Goal: Task Accomplishment & Management: Manage account settings

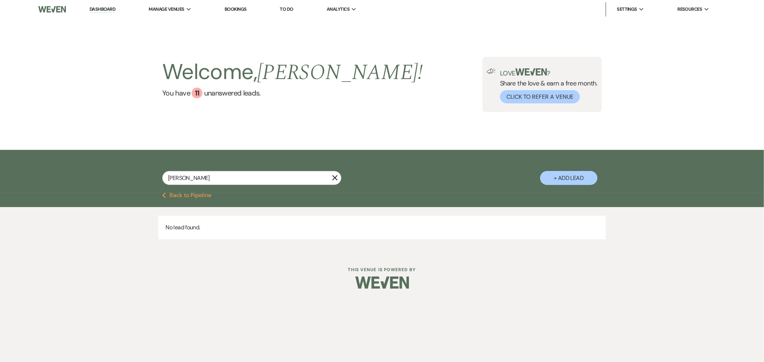
drag, startPoint x: 106, startPoint y: 8, endPoint x: 105, endPoint y: 25, distance: 16.9
click at [106, 8] on link "Dashboard" at bounding box center [103, 9] width 26 height 7
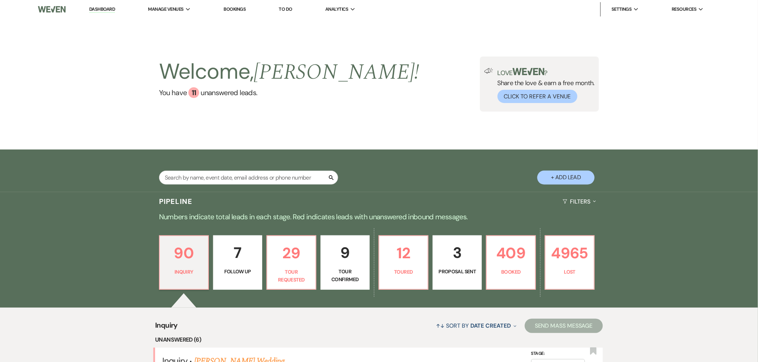
click at [237, 8] on link "Bookings" at bounding box center [235, 9] width 22 height 6
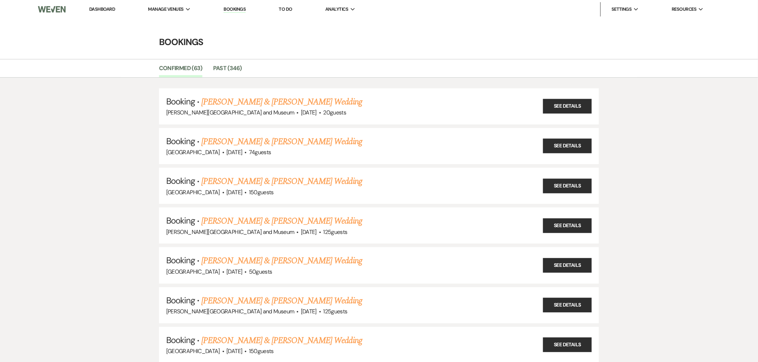
click at [210, 65] on li "Confirmed (63)" at bounding box center [186, 69] width 54 height 15
click at [220, 69] on link "Past (346)" at bounding box center [227, 71] width 29 height 14
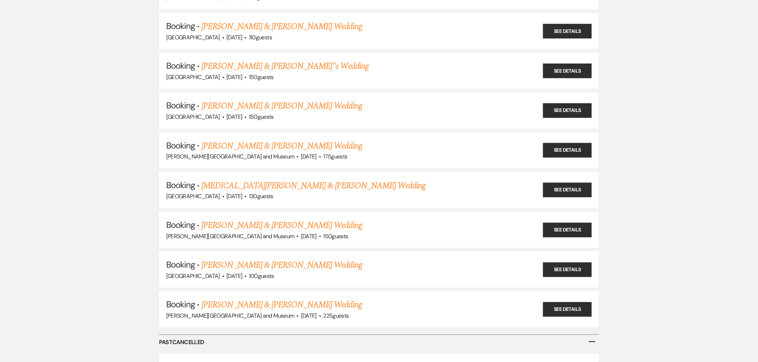
scroll to position [13553, 0]
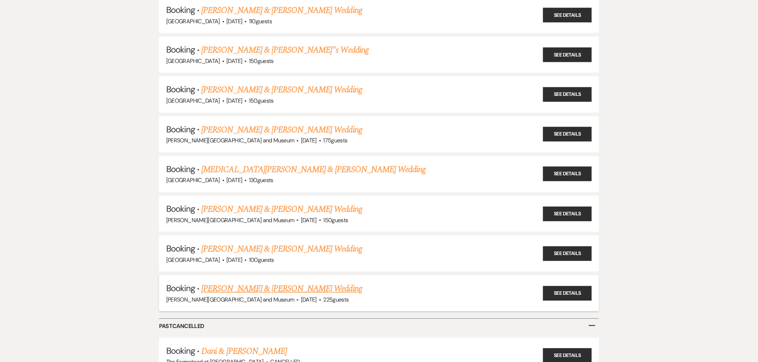
click at [232, 283] on link "Haviva Garrett & Mateen Moghbel's Wedding" at bounding box center [281, 289] width 160 height 13
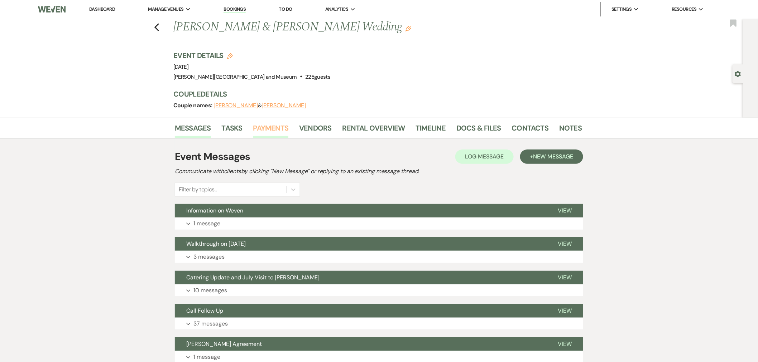
click at [273, 128] on link "Payments" at bounding box center [270, 131] width 35 height 16
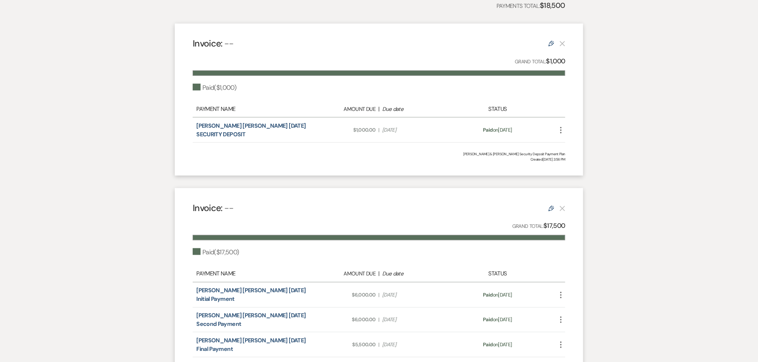
scroll to position [186, 0]
click at [559, 126] on icon "More" at bounding box center [561, 130] width 9 height 9
click at [584, 157] on button "$ Start Refund" at bounding box center [593, 156] width 72 height 12
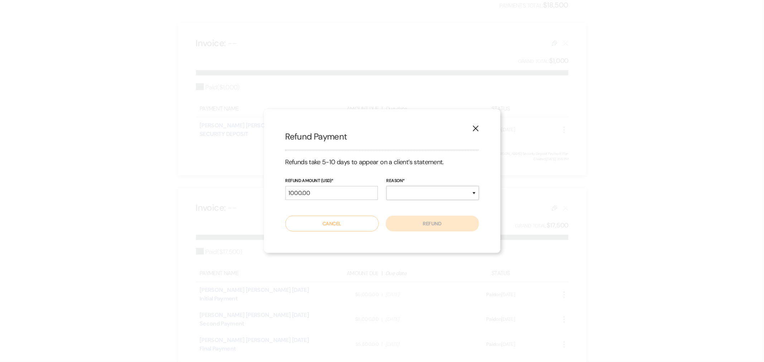
click at [439, 192] on select "Duplicate Fraudulent Requested by Customer Other" at bounding box center [432, 193] width 92 height 14
select select "other"
click at [386, 186] on select "Duplicate Fraudulent Requested by Customer Other" at bounding box center [432, 193] width 92 height 14
click at [426, 222] on button "Refund" at bounding box center [432, 224] width 93 height 16
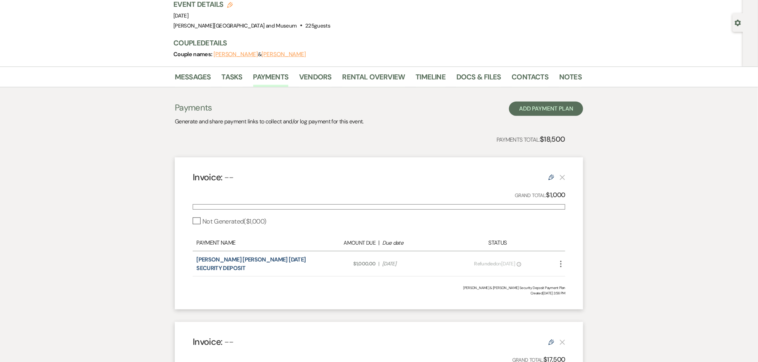
scroll to position [0, 0]
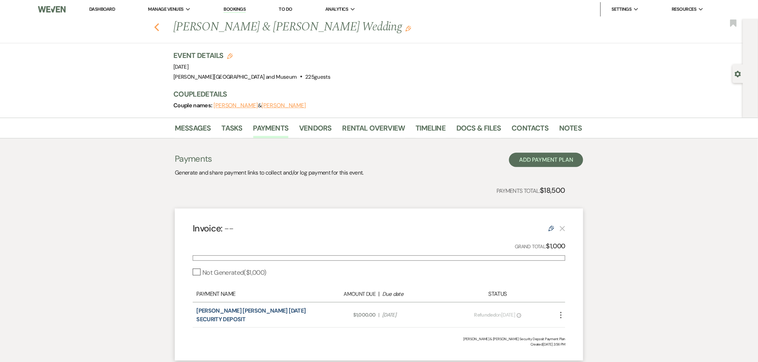
click at [159, 26] on icon "Previous" at bounding box center [156, 27] width 5 height 9
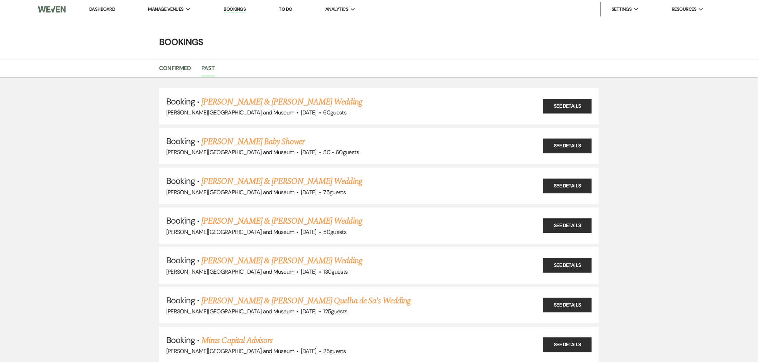
scroll to position [13553, 0]
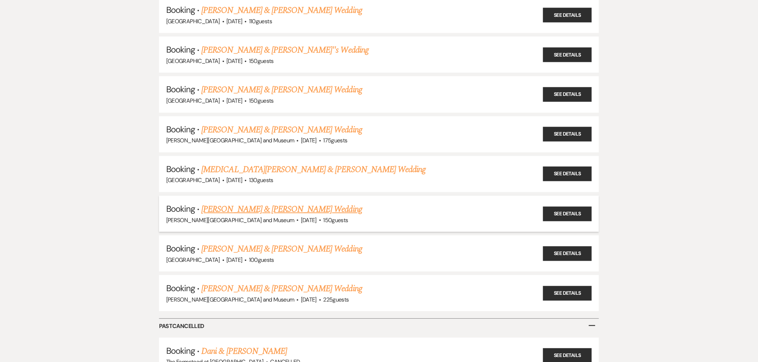
click at [275, 203] on link "Shoshana Narva & Brian Saia's Wedding" at bounding box center [281, 209] width 160 height 13
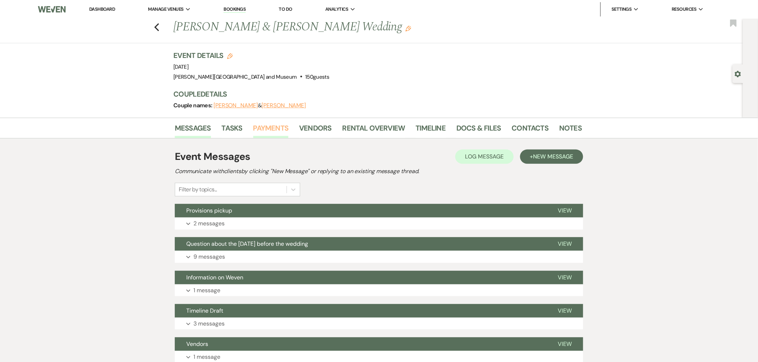
click at [282, 126] on link "Payments" at bounding box center [270, 131] width 35 height 16
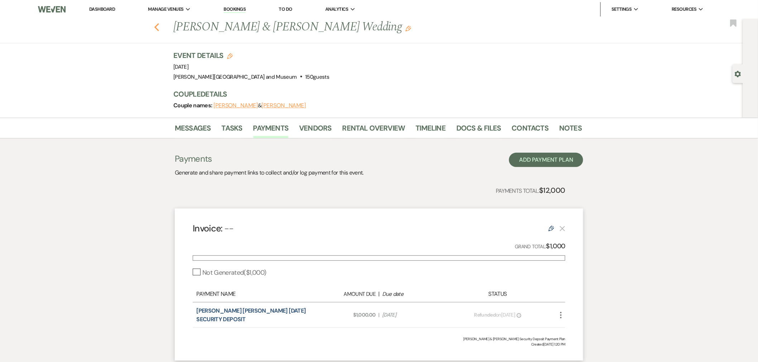
click at [159, 25] on use "button" at bounding box center [156, 27] width 5 height 8
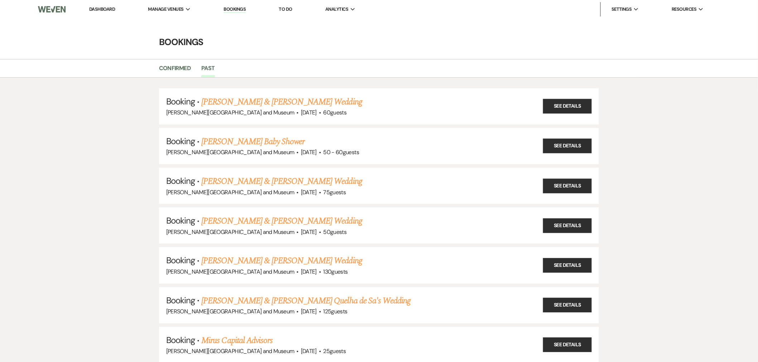
scroll to position [13553, 0]
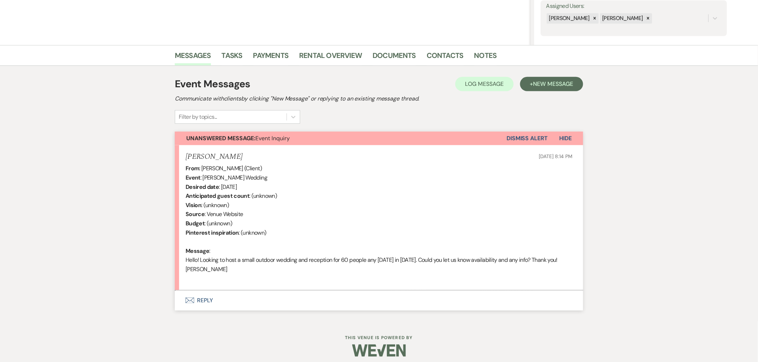
click at [451, 48] on li "Contacts" at bounding box center [451, 56] width 48 height 17
click at [451, 57] on link "Contacts" at bounding box center [445, 58] width 37 height 16
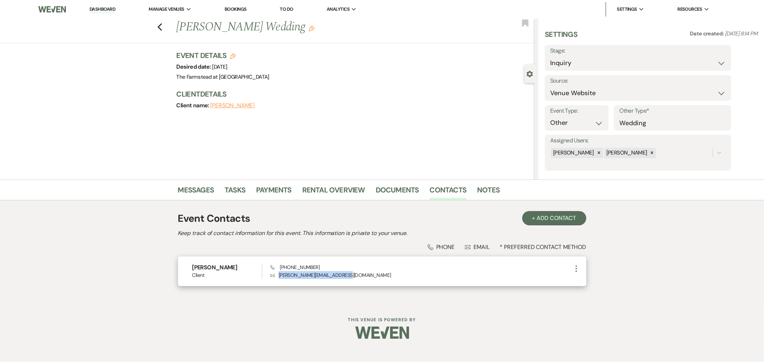
drag, startPoint x: 364, startPoint y: 276, endPoint x: 276, endPoint y: 276, distance: 87.8
click at [276, 276] on p "Envelope dorothybrighton@hotmail.com" at bounding box center [420, 276] width 301 height 8
copy p "dorothybrighton@hotmail.com"
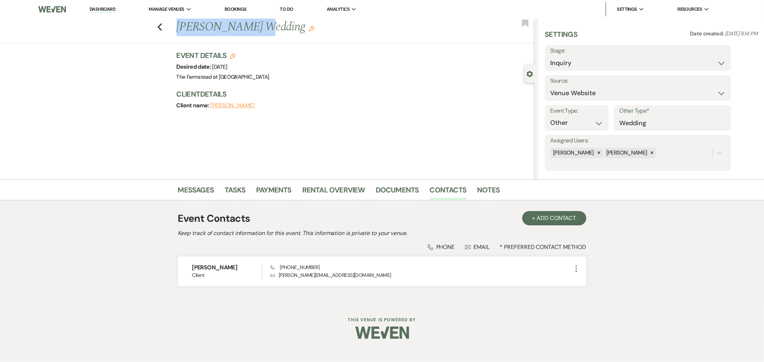
drag, startPoint x: 255, startPoint y: 27, endPoint x: 168, endPoint y: 19, distance: 87.4
click at [168, 19] on div "Previous Dorothy McGrath's Wedding Edit Bookmark" at bounding box center [265, 31] width 538 height 25
copy h1 "Dorothy McGrath"
click at [206, 189] on link "Messages" at bounding box center [196, 192] width 36 height 16
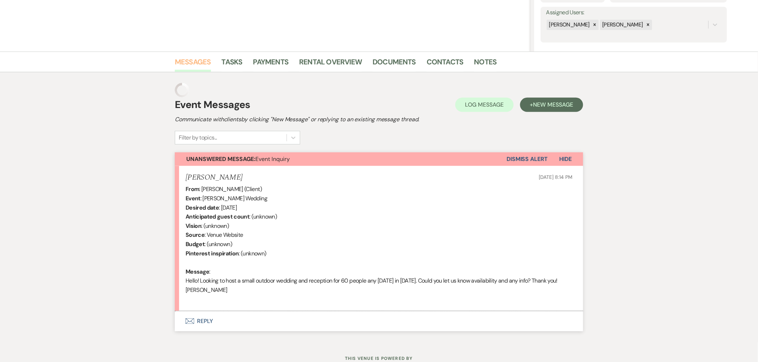
scroll to position [140, 0]
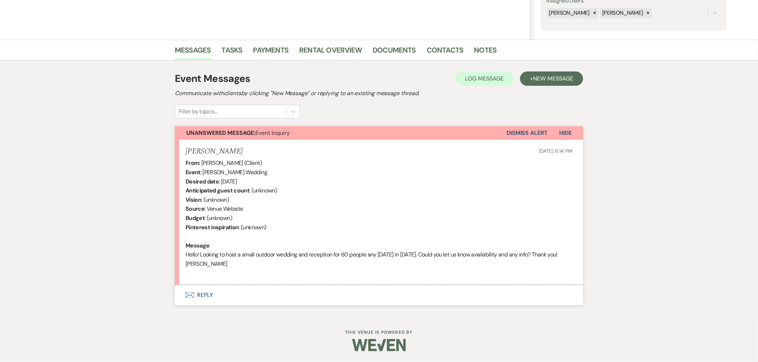
click at [328, 297] on button "Envelope Reply" at bounding box center [379, 295] width 408 height 20
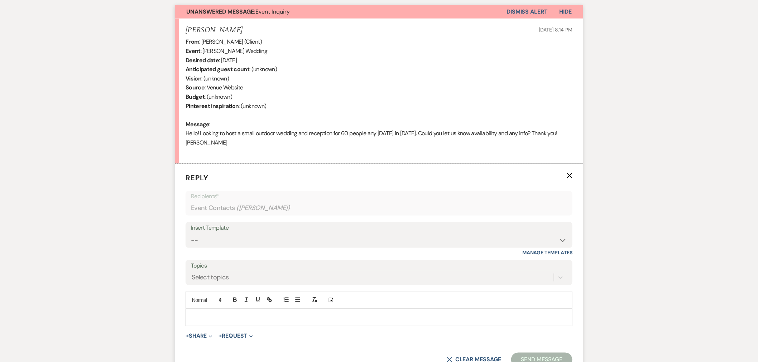
scroll to position [326, 0]
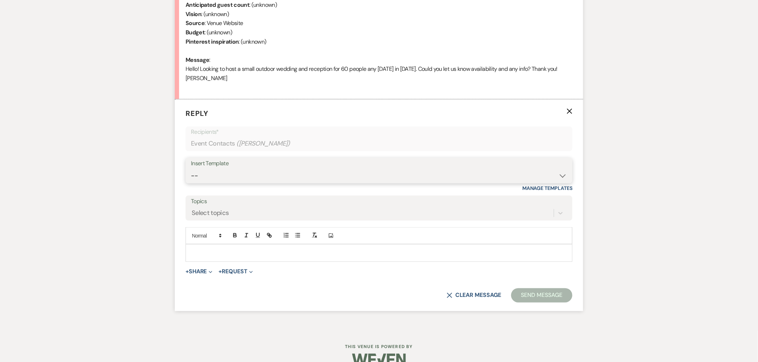
click at [413, 170] on select "-- Wedding Inquiry Response Contract (Pre-Booked Leads) Post Event Thank You 20…" at bounding box center [379, 176] width 376 height 14
select select "505"
click at [191, 169] on select "-- Wedding Inquiry Response Contract (Pre-Booked Leads) Post Event Thank You 20…" at bounding box center [379, 176] width 376 height 14
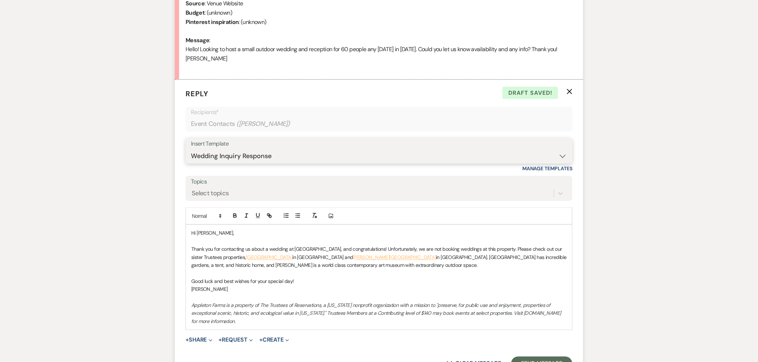
scroll to position [371, 0]
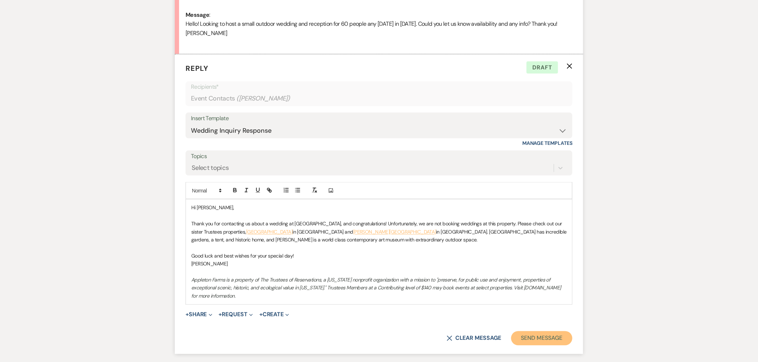
click at [540, 340] on button "Send Message" at bounding box center [541, 339] width 61 height 14
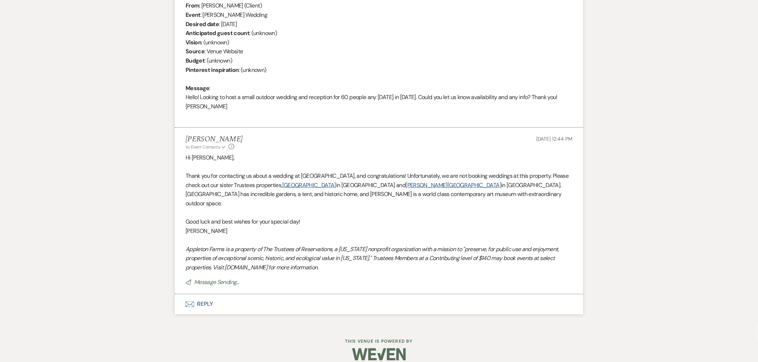
scroll to position [0, 0]
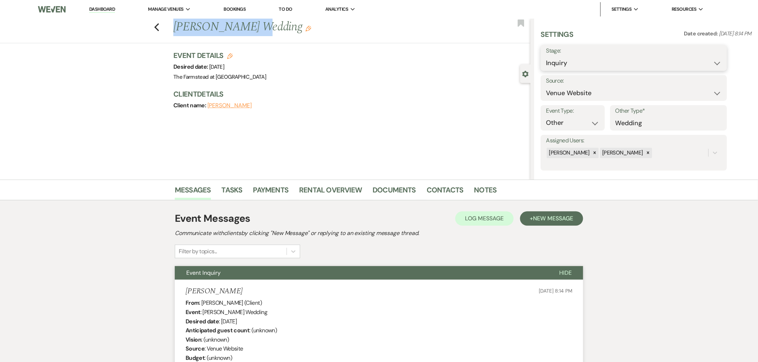
click at [667, 61] on select "Inquiry Follow Up Tour Requested Tour Confirmed Toured Proposal Sent Booked Lost" at bounding box center [634, 63] width 176 height 14
select select "8"
click at [546, 56] on select "Inquiry Follow Up Tour Requested Tour Confirmed Toured Proposal Sent Booked Lost" at bounding box center [634, 63] width 176 height 14
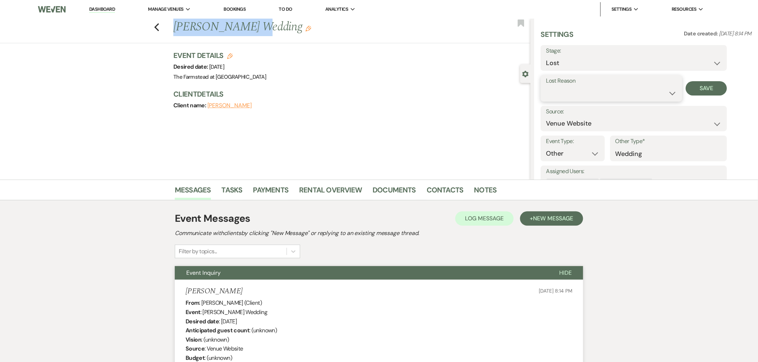
click at [586, 88] on select "Booked Elsewhere Budget Date Unavailable No Response Not a Good Match Capacity …" at bounding box center [611, 93] width 131 height 14
select select "10"
click at [546, 86] on select "Booked Elsewhere Budget Date Unavailable No Response Not a Good Match Capacity …" at bounding box center [611, 93] width 131 height 14
click at [706, 87] on button "Save" at bounding box center [706, 88] width 41 height 14
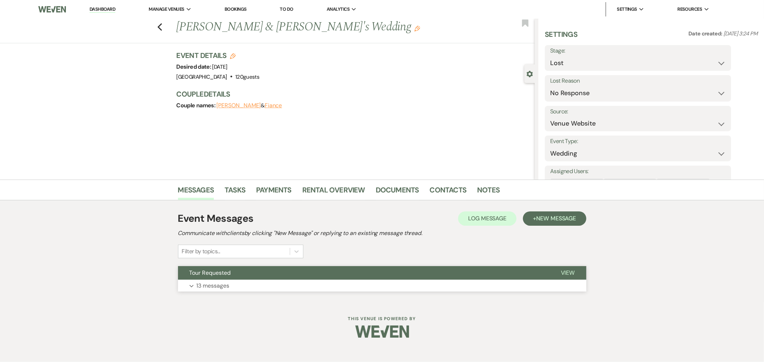
click at [234, 284] on button "Expand 13 messages" at bounding box center [382, 286] width 408 height 12
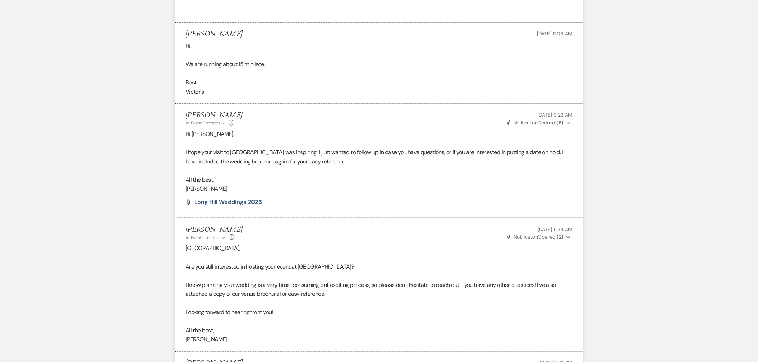
scroll to position [1630, 0]
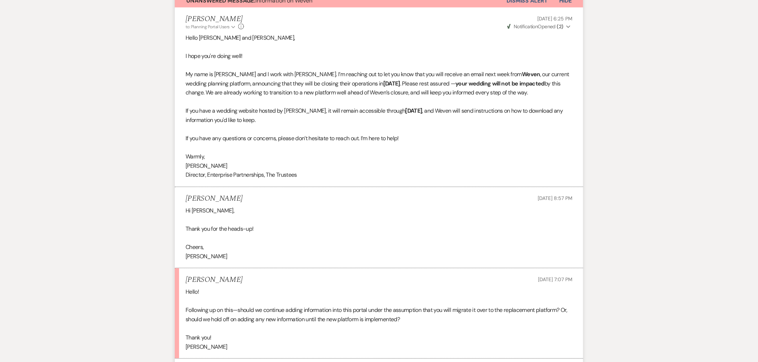
scroll to position [59, 0]
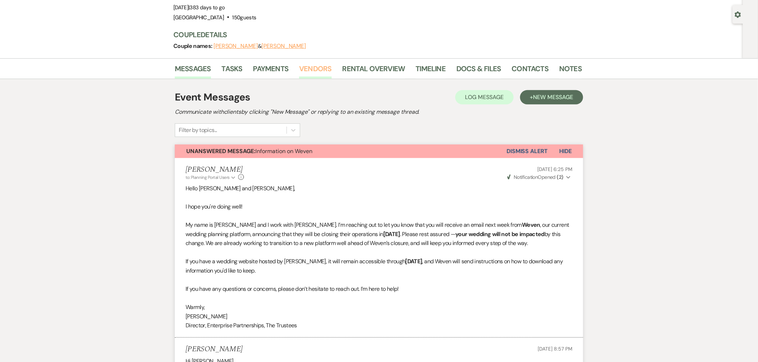
click at [316, 67] on link "Vendors" at bounding box center [315, 71] width 32 height 16
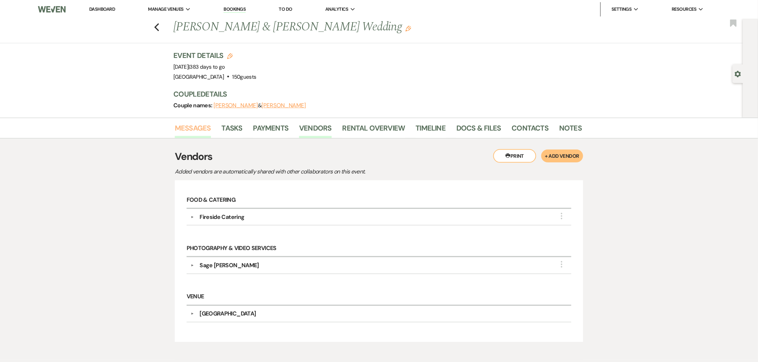
click at [191, 130] on link "Messages" at bounding box center [193, 131] width 36 height 16
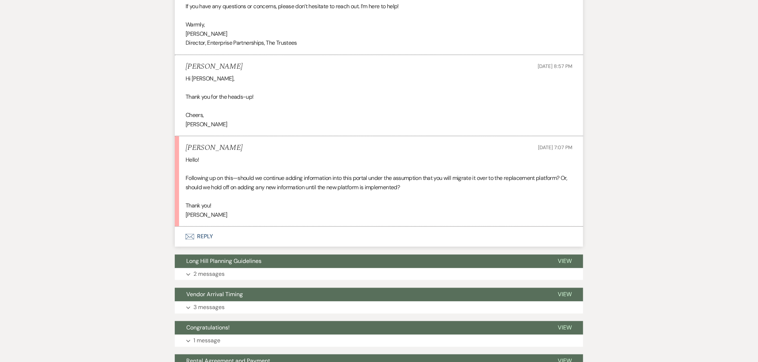
scroll to position [343, 0]
click at [210, 237] on button "Envelope Reply" at bounding box center [379, 237] width 408 height 20
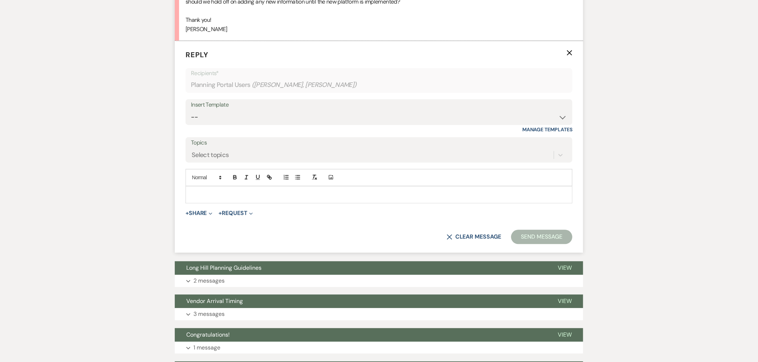
scroll to position [529, 0]
click at [225, 194] on p at bounding box center [378, 195] width 375 height 8
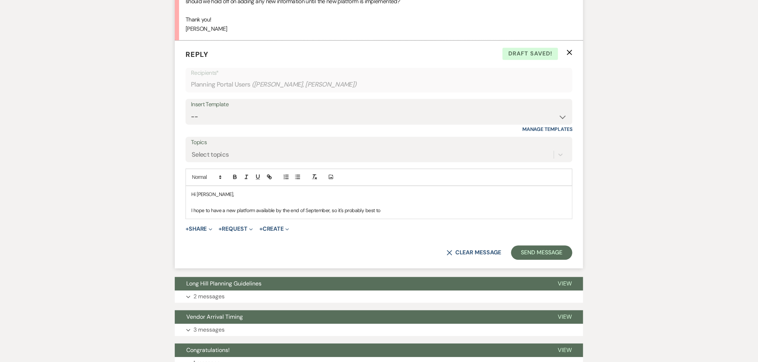
drag, startPoint x: 191, startPoint y: 196, endPoint x: 405, endPoint y: 219, distance: 215.5
click at [405, 219] on div "Hi Naomi, I hope to have a new platform available by the end of September, so i…" at bounding box center [379, 203] width 386 height 33
click at [222, 175] on icon at bounding box center [220, 177] width 6 height 6
click at [204, 220] on span at bounding box center [214, 222] width 44 height 11
click at [383, 212] on p "I hope to have a new platform available by the end of September, so it's probab…" at bounding box center [378, 211] width 375 height 8
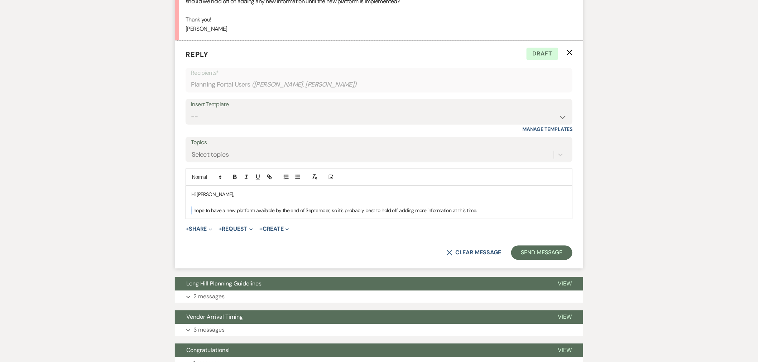
drag, startPoint x: 190, startPoint y: 211, endPoint x: 198, endPoint y: 214, distance: 8.8
click at [194, 211] on div "Hi Naomi, I hope to have a new platform available by the end of September, so i…" at bounding box center [379, 203] width 386 height 33
click at [498, 208] on p "We hope to have a new platform available by the end of September, so it's proba…" at bounding box center [378, 211] width 375 height 8
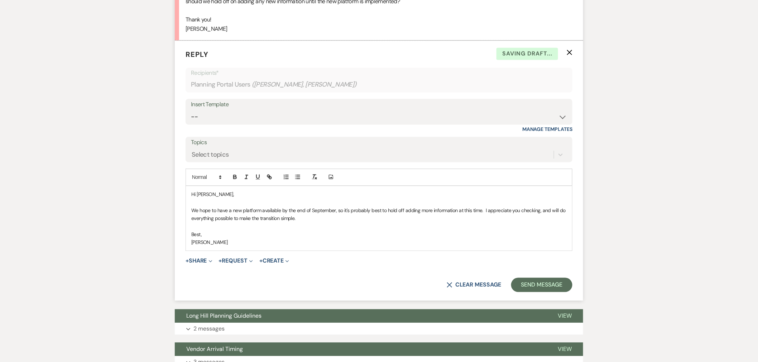
click at [323, 216] on p "We hope to have a new platform available by the end of September, so it's proba…" at bounding box center [378, 215] width 375 height 16
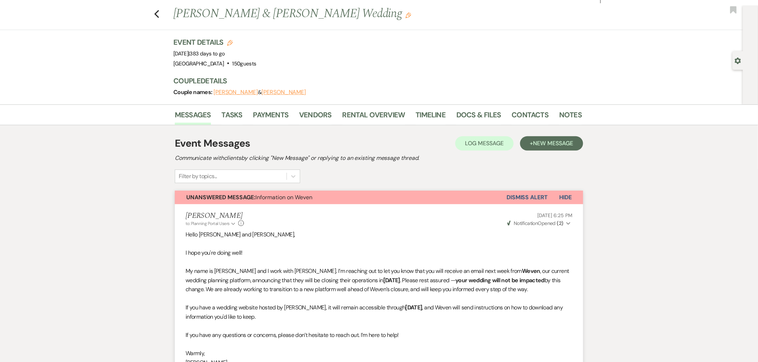
scroll to position [0, 0]
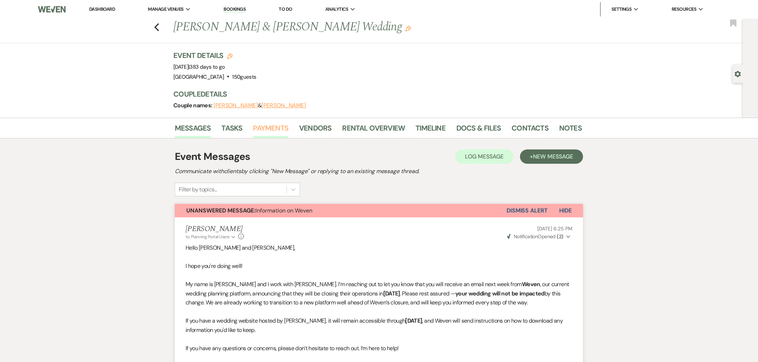
click at [272, 126] on link "Payments" at bounding box center [270, 131] width 35 height 16
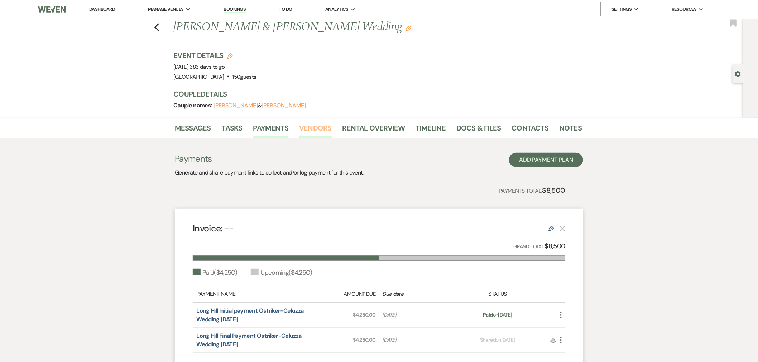
click at [316, 130] on link "Vendors" at bounding box center [315, 131] width 32 height 16
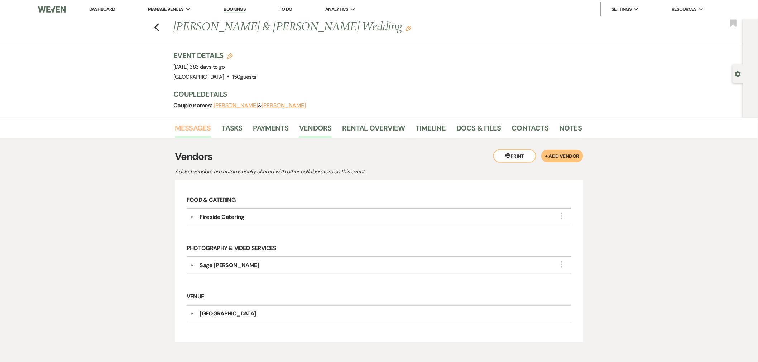
click at [195, 128] on link "Messages" at bounding box center [193, 131] width 36 height 16
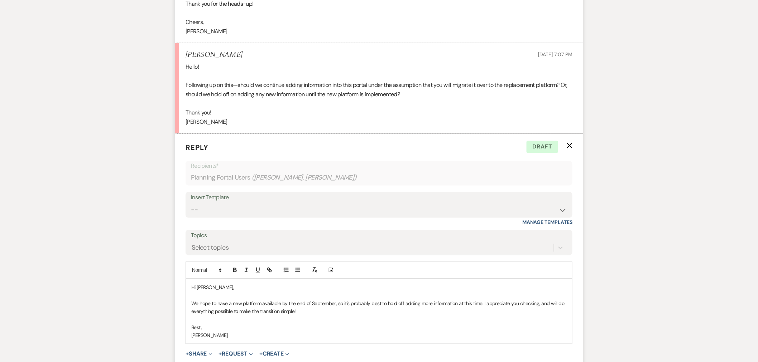
scroll to position [529, 0]
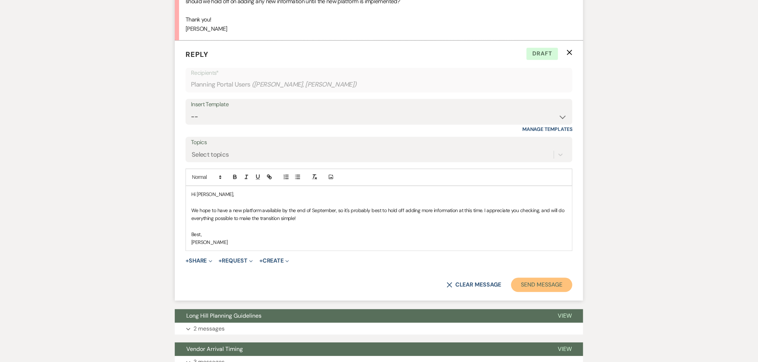
click at [539, 281] on button "Send Message" at bounding box center [541, 285] width 61 height 14
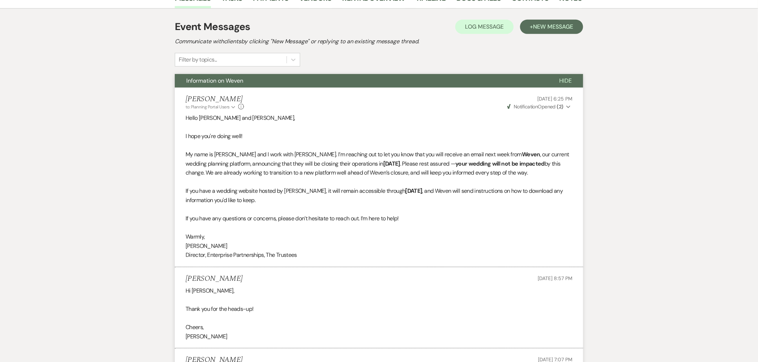
scroll to position [0, 0]
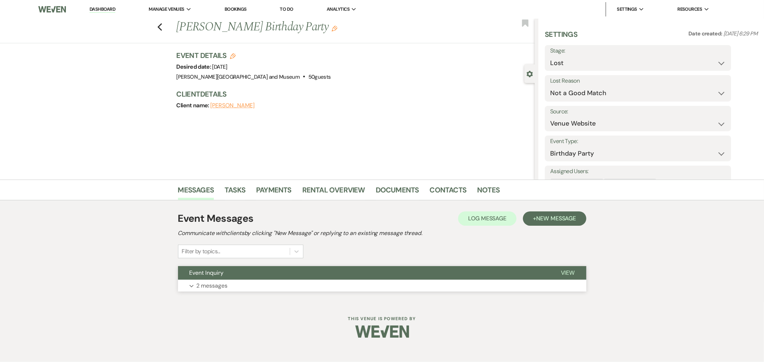
click at [241, 278] on button "Event Inquiry" at bounding box center [363, 273] width 371 height 14
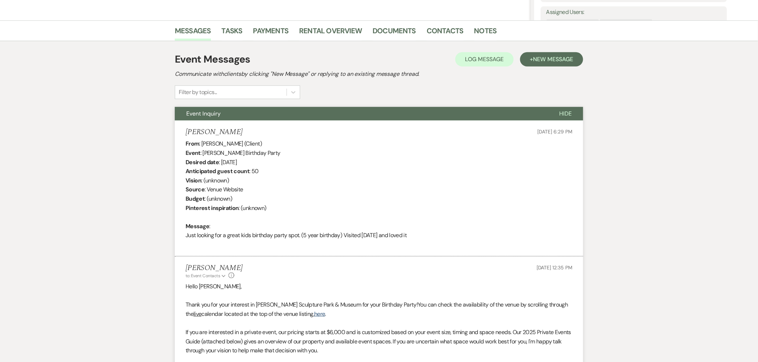
scroll to position [167, 0]
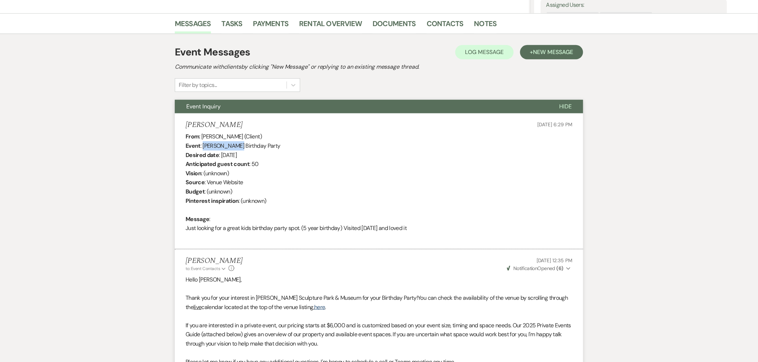
drag, startPoint x: 203, startPoint y: 145, endPoint x: 289, endPoint y: 114, distance: 91.6
click at [235, 144] on div "From : [PERSON_NAME] (Client) Event : [PERSON_NAME] Birthday Party Desired date…" at bounding box center [379, 187] width 387 height 110
click at [441, 24] on link "Contacts" at bounding box center [445, 26] width 37 height 16
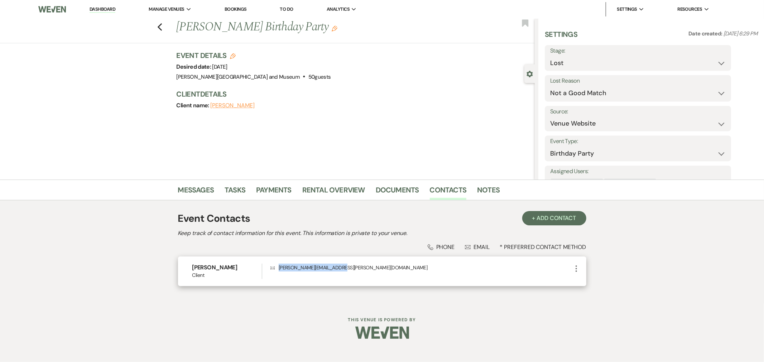
drag, startPoint x: 342, startPoint y: 264, endPoint x: 267, endPoint y: 283, distance: 77.6
click at [270, 273] on div "[PERSON_NAME] Client Envelope [PERSON_NAME][EMAIL_ADDRESS][PERSON_NAME][DOMAIN_…" at bounding box center [382, 272] width 408 height 30
copy div "Envelope [PERSON_NAME][EMAIL_ADDRESS][PERSON_NAME][DOMAIN_NAME]"
click at [94, 6] on link "Dashboard" at bounding box center [103, 9] width 26 height 7
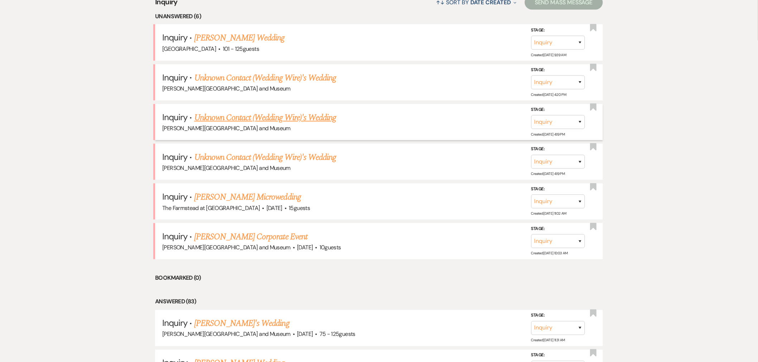
scroll to position [312, 0]
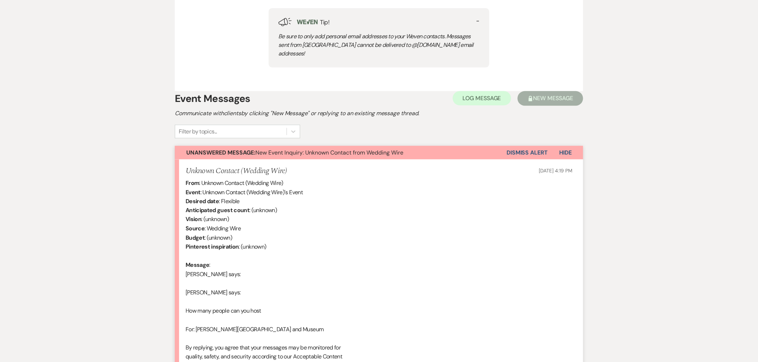
scroll to position [371, 0]
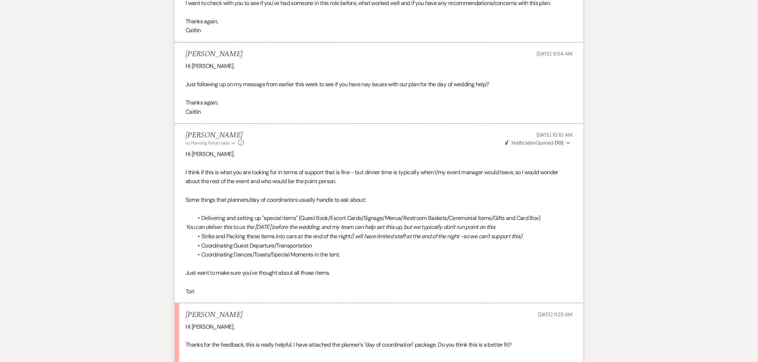
scroll to position [3815, 0]
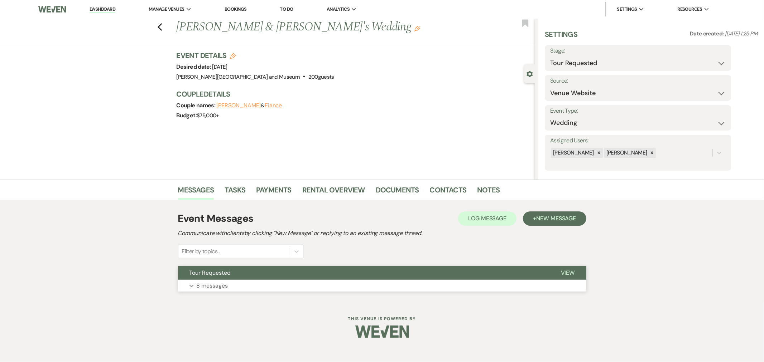
click at [249, 281] on button "Expand 8 messages" at bounding box center [382, 286] width 408 height 12
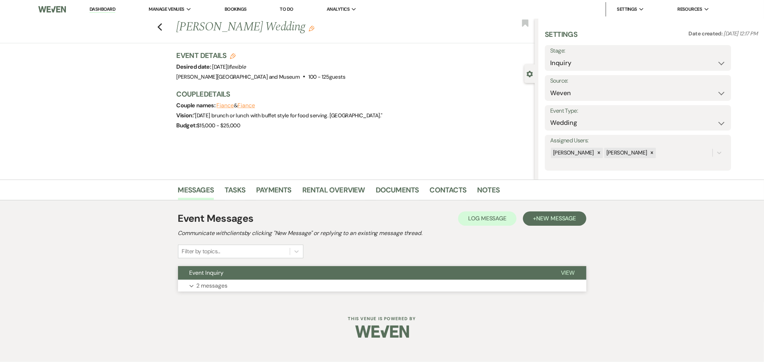
click at [250, 289] on button "Expand 2 messages" at bounding box center [382, 286] width 408 height 12
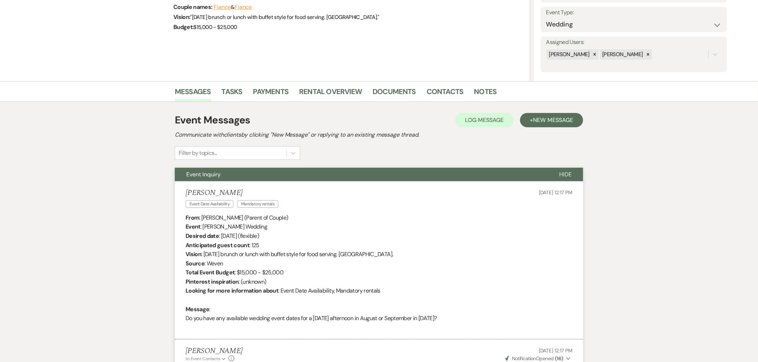
scroll to position [85, 0]
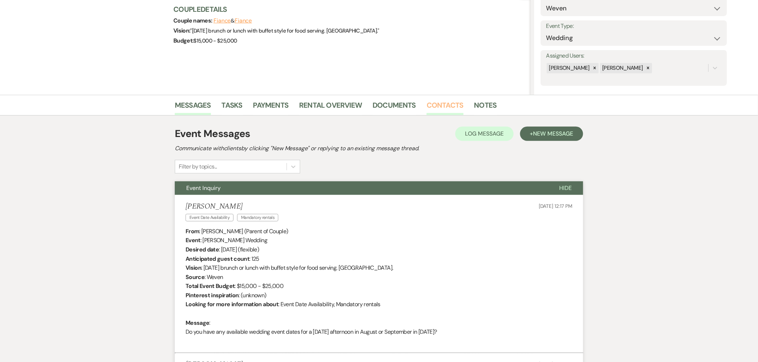
click at [445, 110] on link "Contacts" at bounding box center [445, 108] width 37 height 16
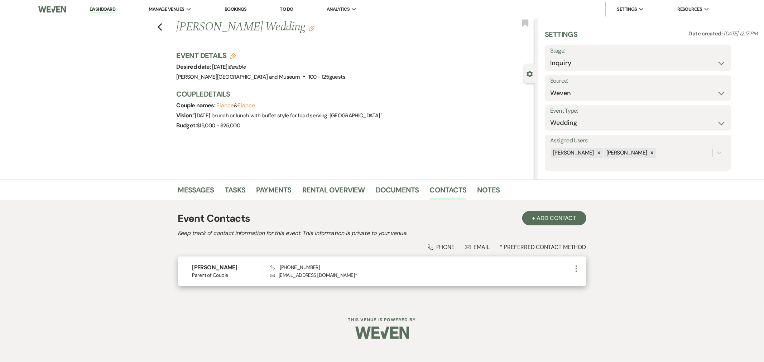
click at [337, 277] on div "[PERSON_NAME] Parent of Couple Phone [PHONE_NUMBER] Envelope [EMAIL_ADDRESS][DO…" at bounding box center [382, 272] width 408 height 30
drag, startPoint x: 327, startPoint y: 273, endPoint x: 278, endPoint y: 285, distance: 49.9
click at [278, 281] on div "[PERSON_NAME] Parent of Couple Phone [PHONE_NUMBER] Envelope [EMAIL_ADDRESS][DO…" at bounding box center [382, 272] width 408 height 30
copy p "[EMAIL_ADDRESS][DOMAIN_NAME]"
